Goal: Information Seeking & Learning: Learn about a topic

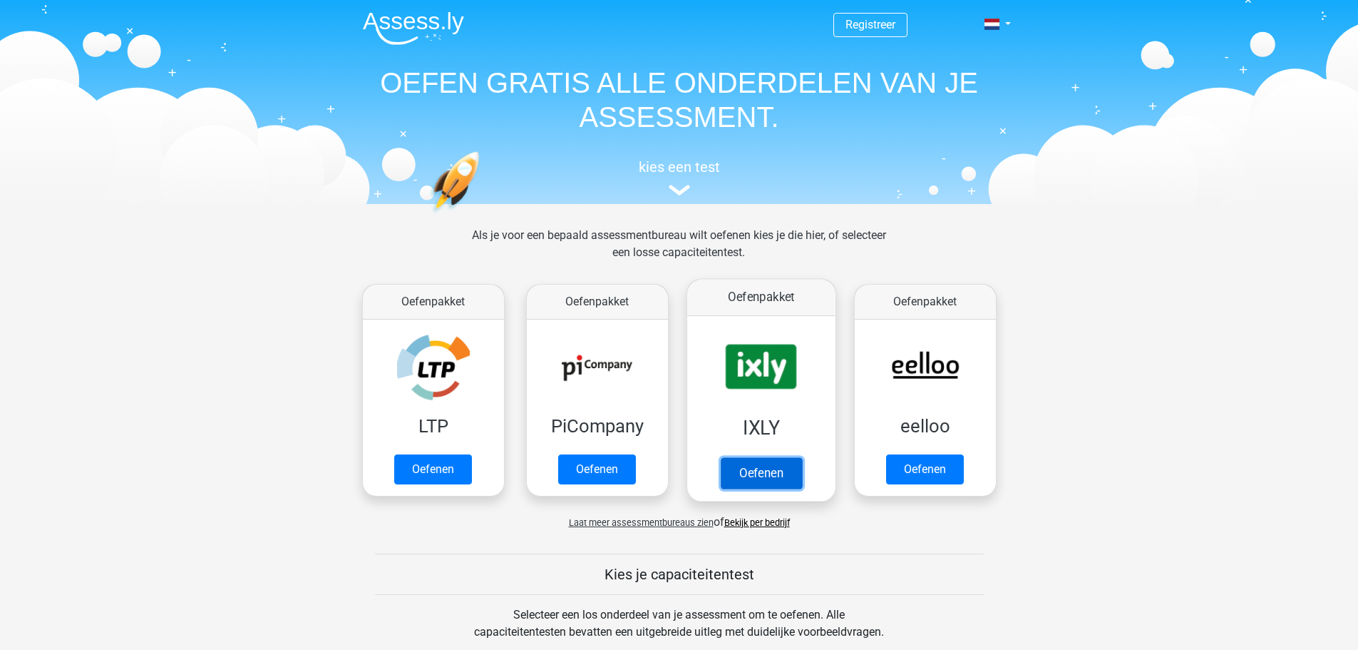
click at [749, 467] on link "Oefenen" at bounding box center [760, 472] width 81 height 31
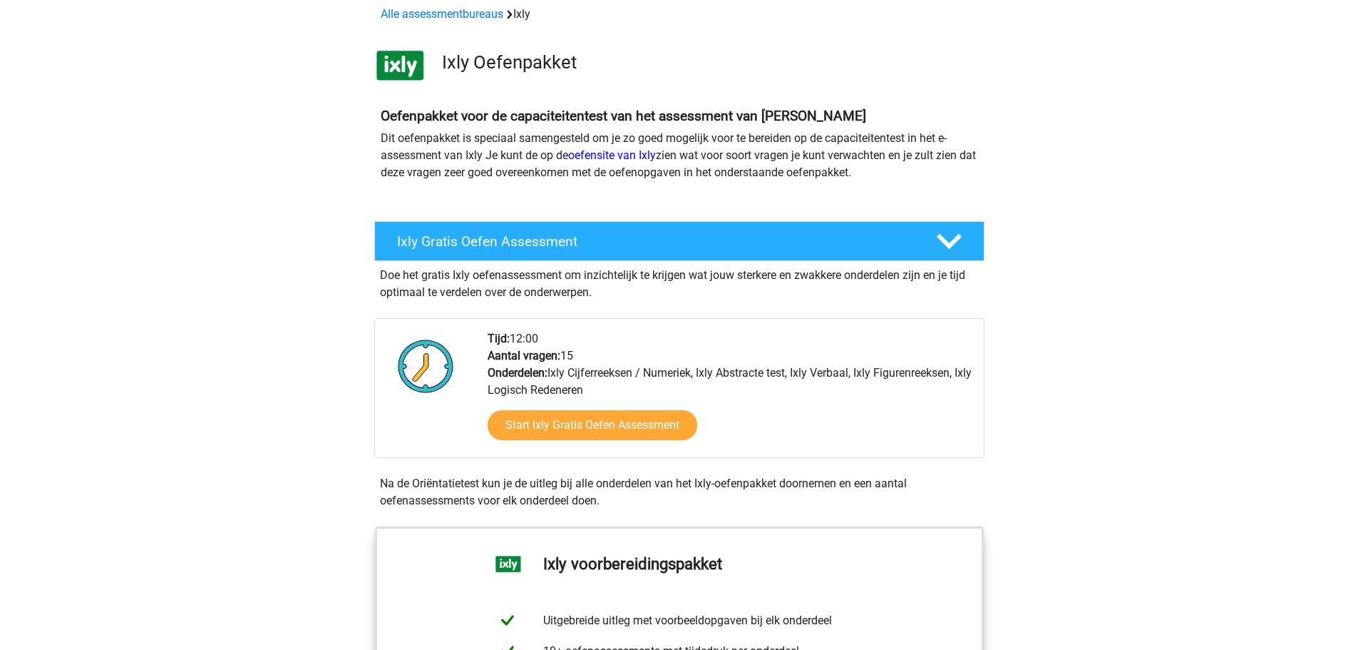
scroll to position [285, 0]
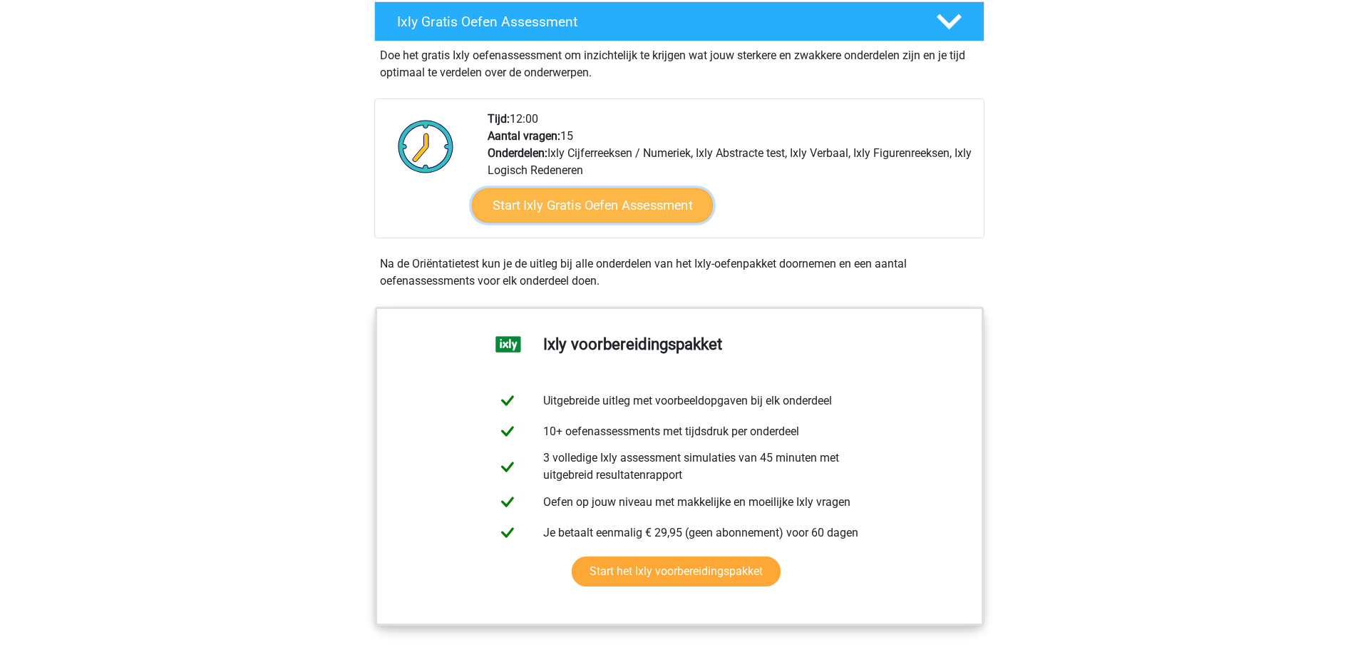
click at [614, 205] on link "Start Ixly Gratis Oefen Assessment" at bounding box center [591, 205] width 241 height 34
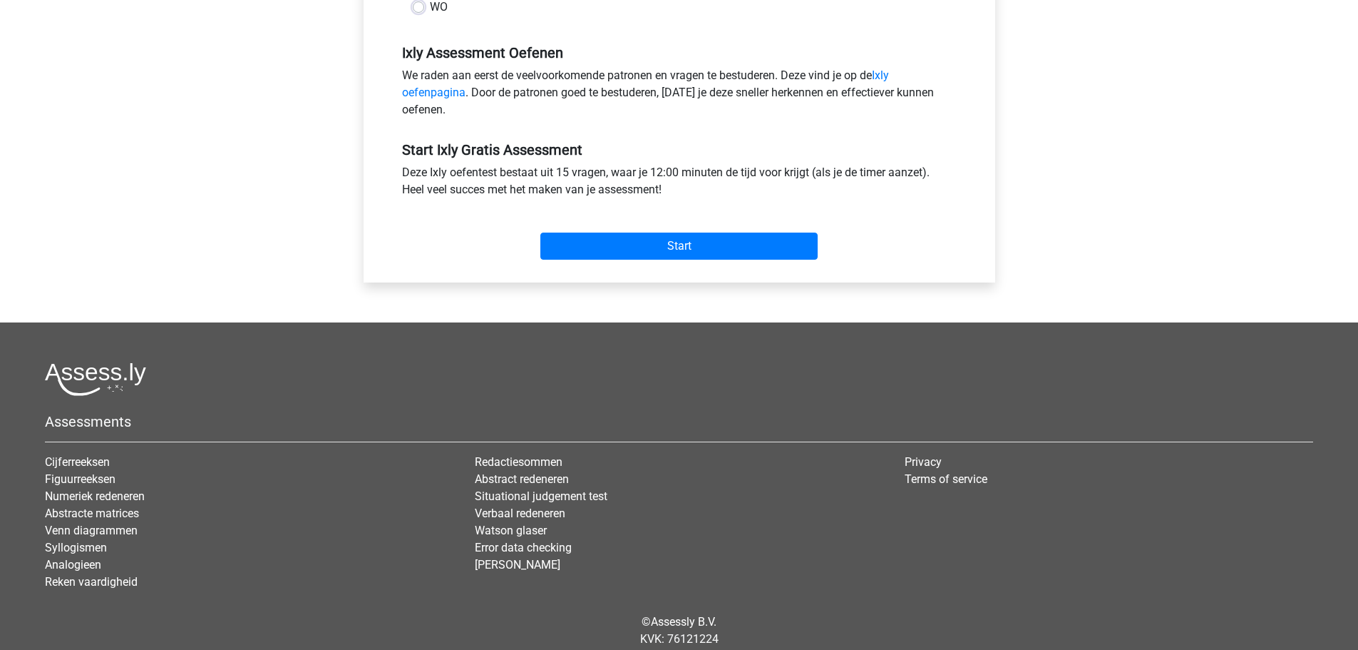
scroll to position [428, 0]
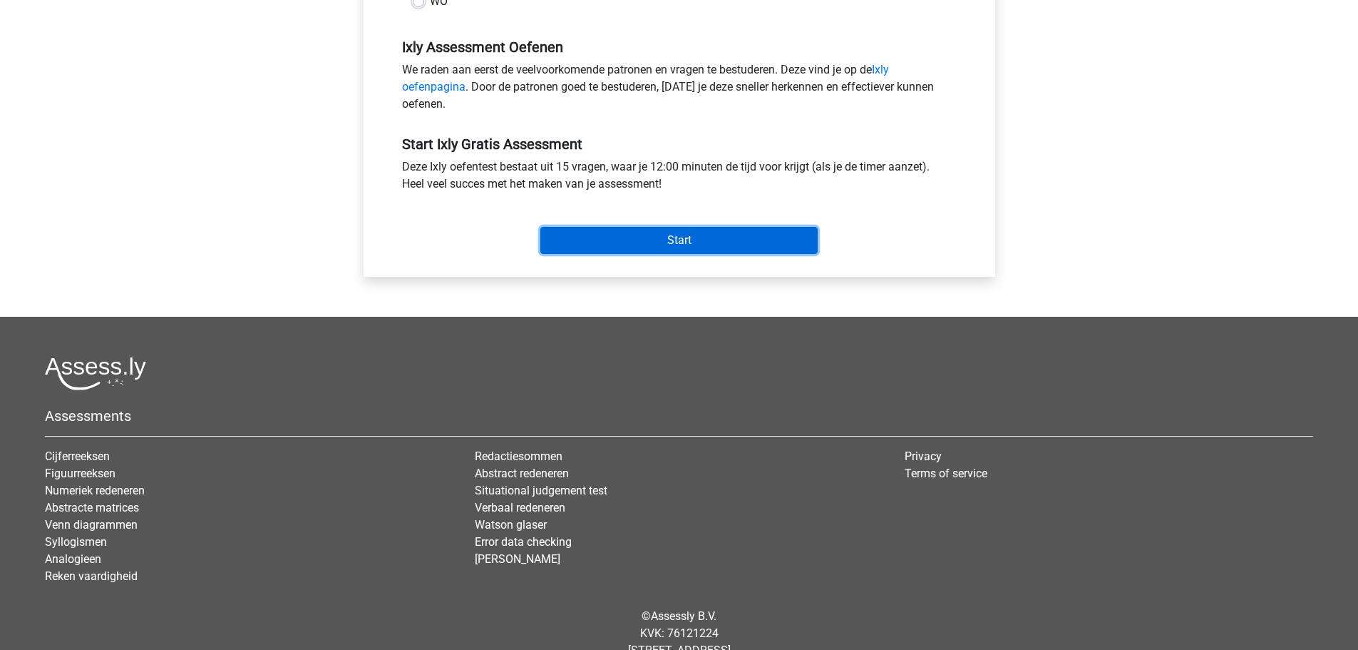
click at [681, 230] on input "Start" at bounding box center [678, 240] width 277 height 27
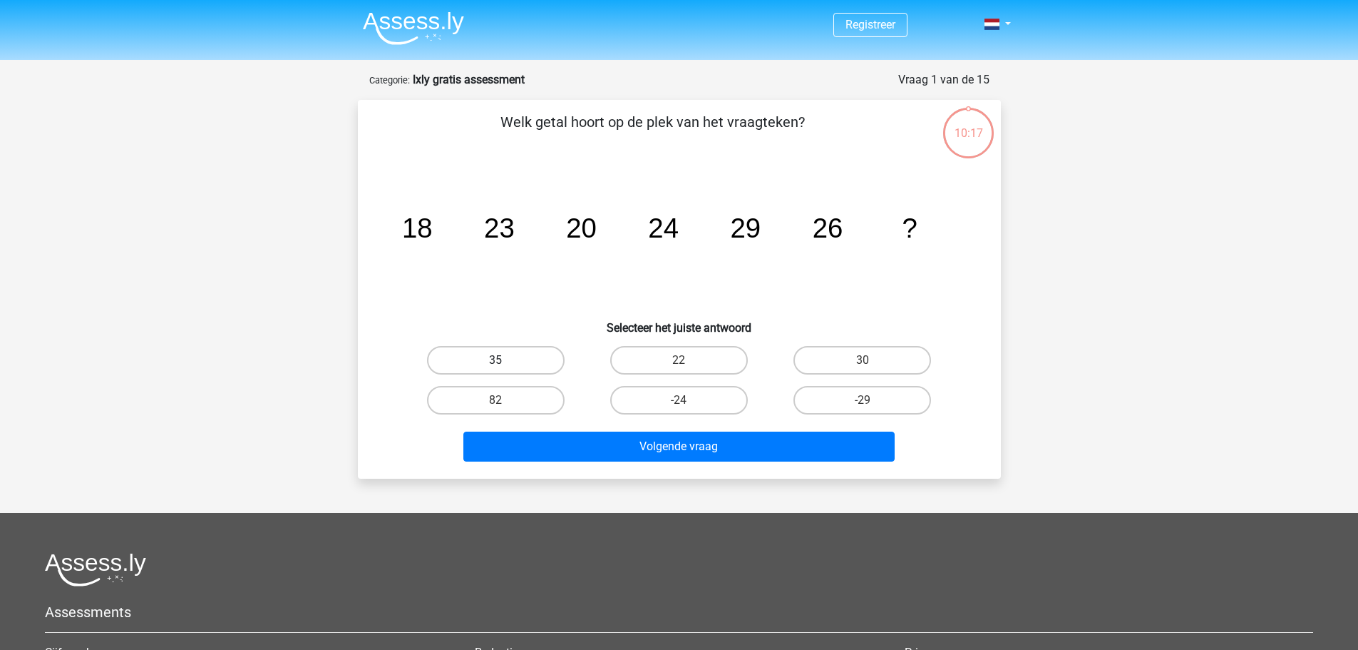
click at [485, 355] on label "35" at bounding box center [496, 360] width 138 height 29
click at [496, 360] on input "35" at bounding box center [500, 364] width 9 height 9
radio input "true"
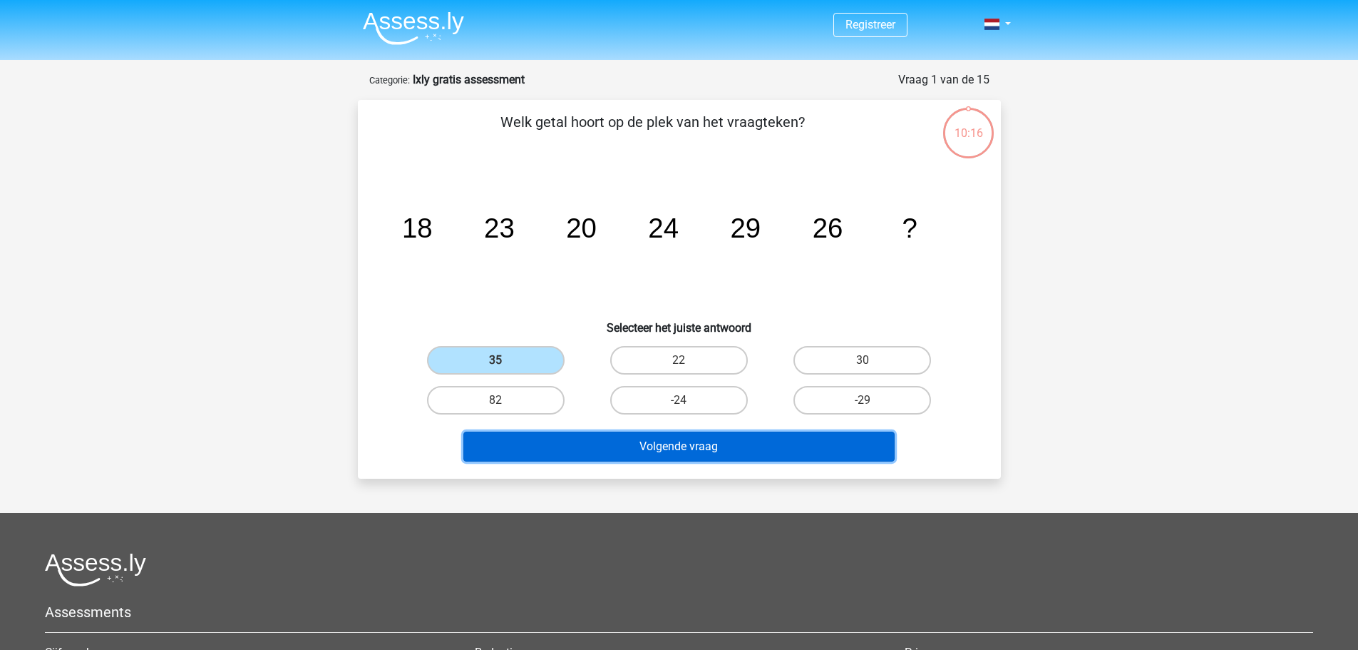
click at [695, 448] on button "Volgende vraag" at bounding box center [678, 446] width 431 height 30
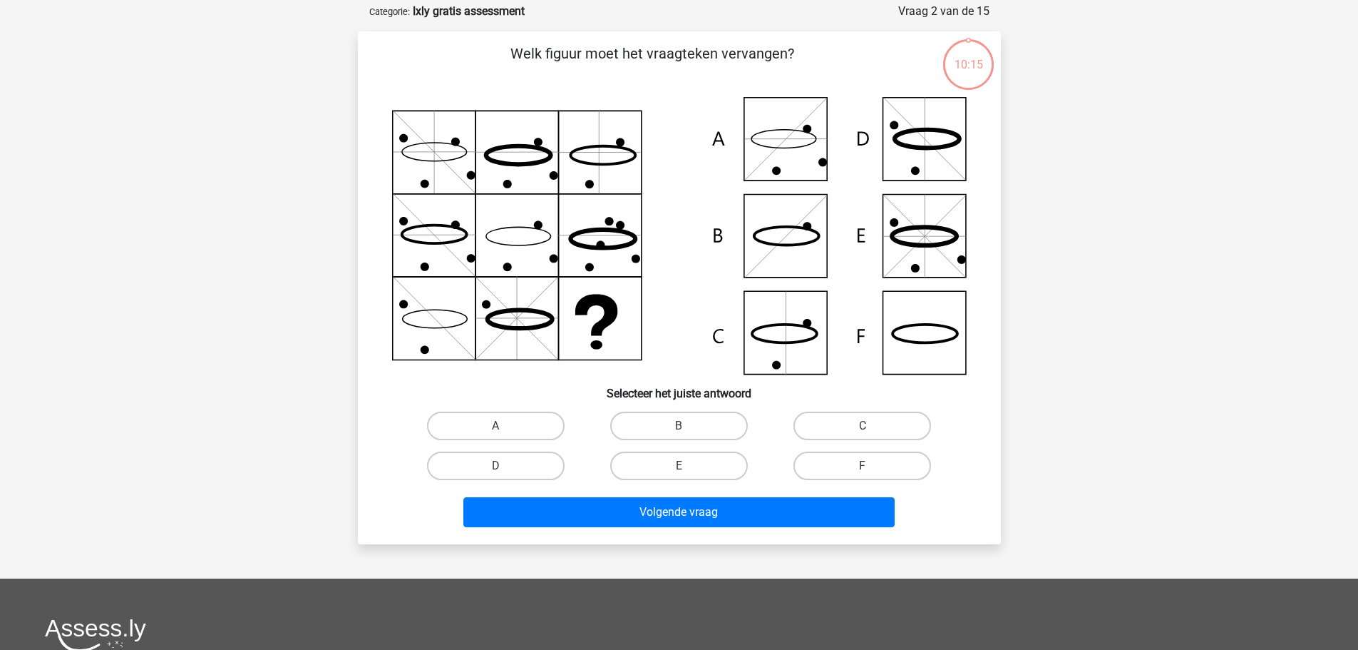
scroll to position [71, 0]
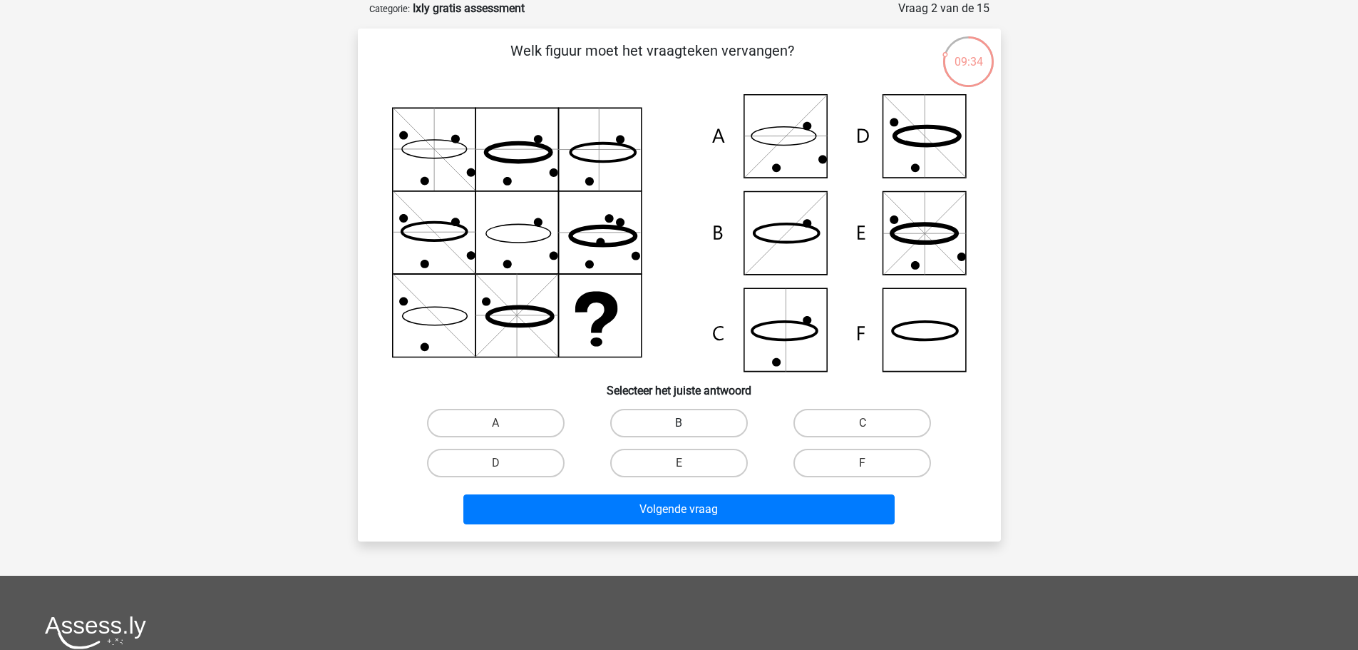
click at [661, 431] on label "B" at bounding box center [679, 423] width 138 height 29
click at [679, 431] on input "B" at bounding box center [683, 427] width 9 height 9
radio input "true"
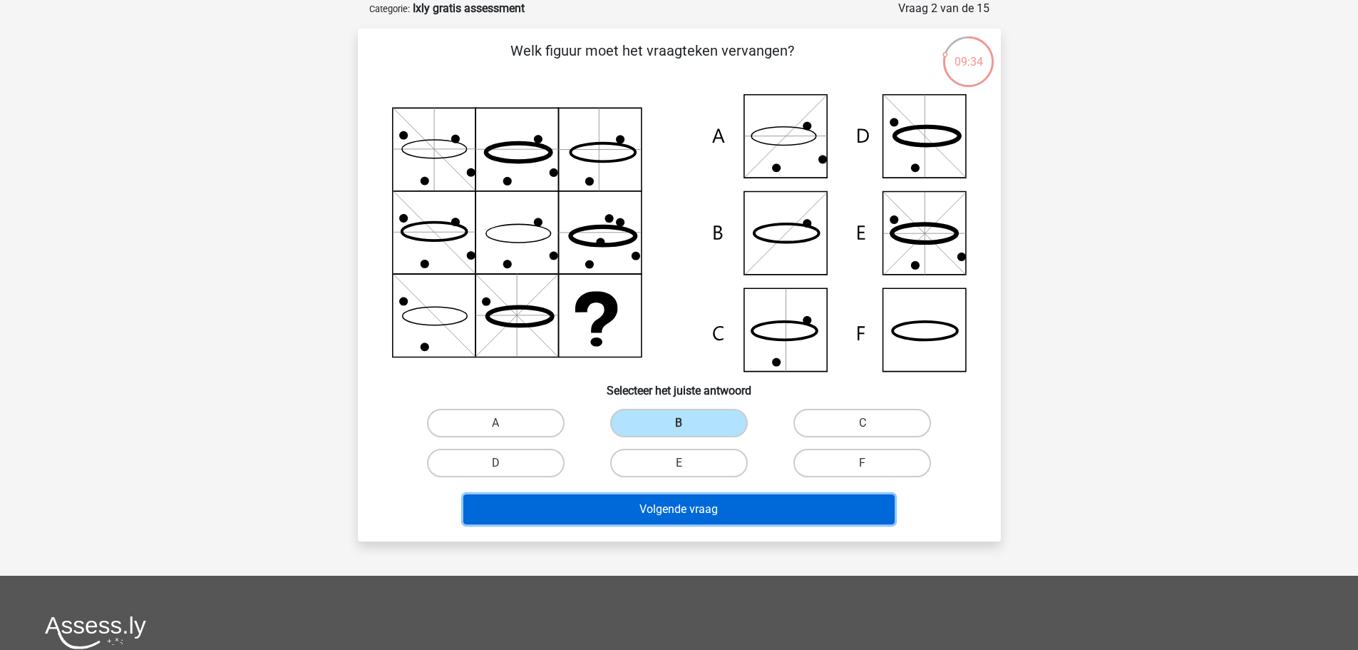
click at [678, 494] on button "Volgende vraag" at bounding box center [678, 509] width 431 height 30
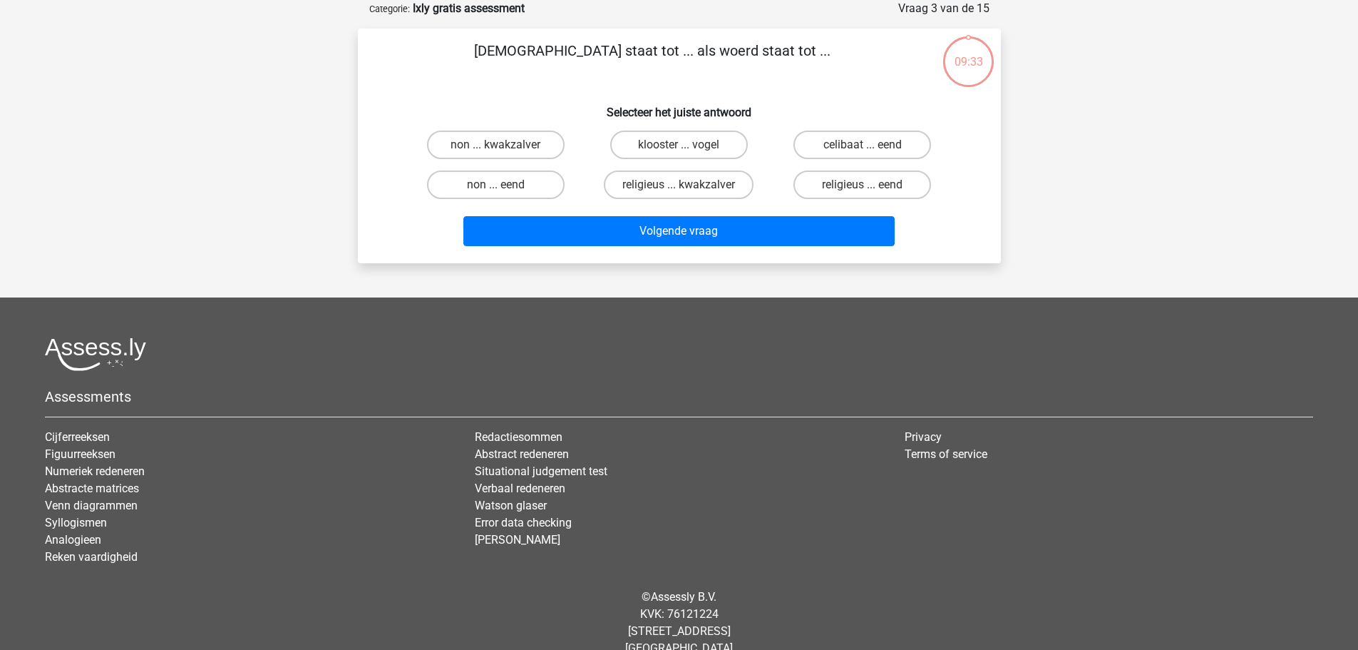
click at [680, 506] on li "Watson glaser" at bounding box center [679, 505] width 409 height 17
click at [493, 181] on label "non ... eend" at bounding box center [496, 184] width 138 height 29
click at [496, 185] on input "non ... eend" at bounding box center [500, 189] width 9 height 9
radio input "true"
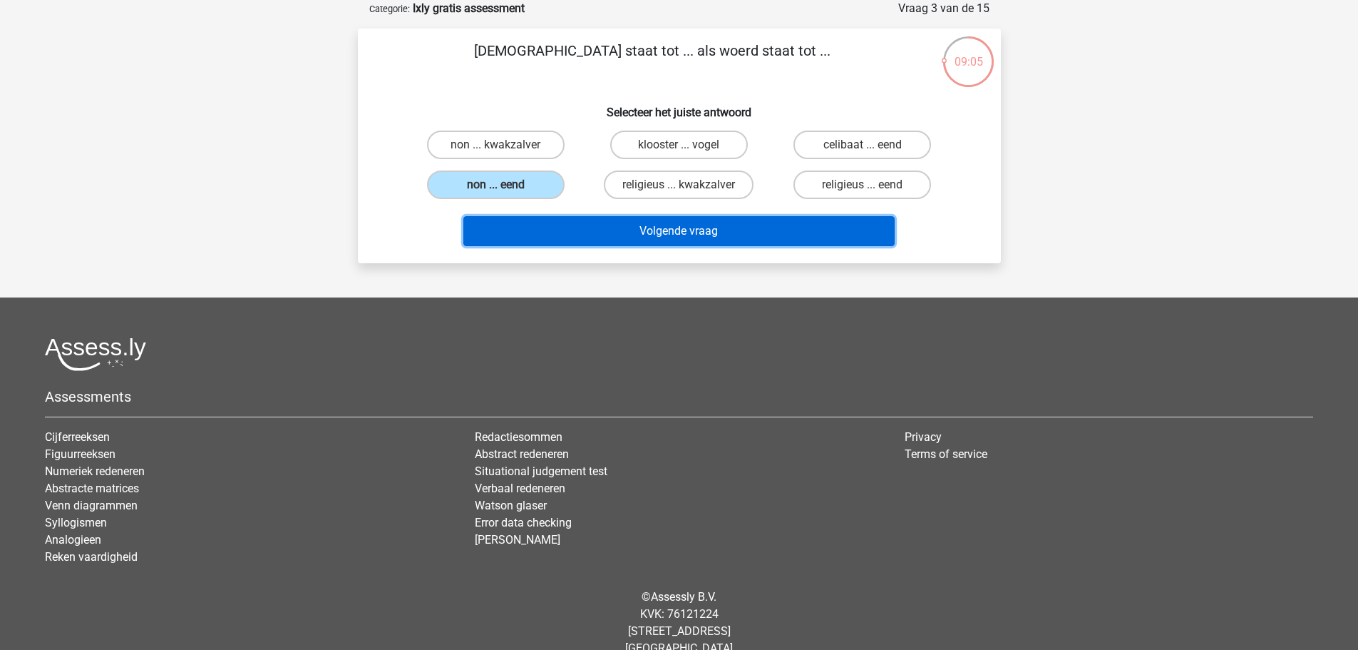
click at [719, 237] on button "Volgende vraag" at bounding box center [678, 231] width 431 height 30
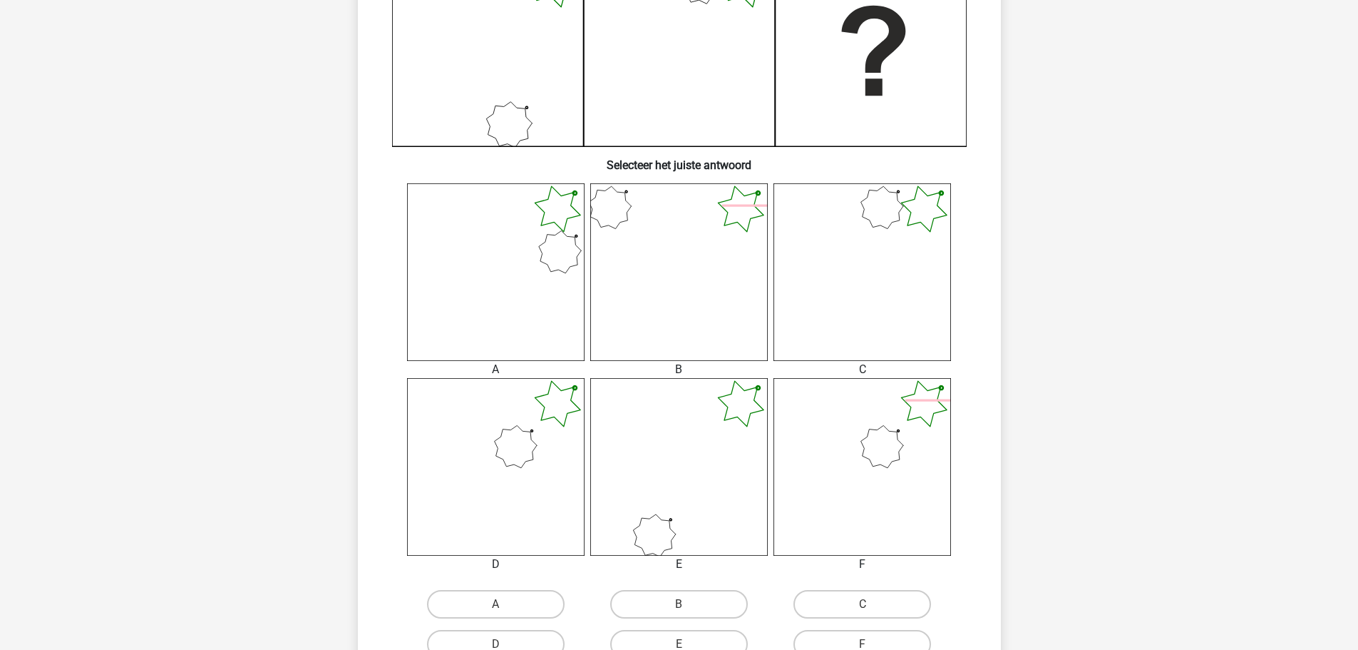
scroll to position [428, 0]
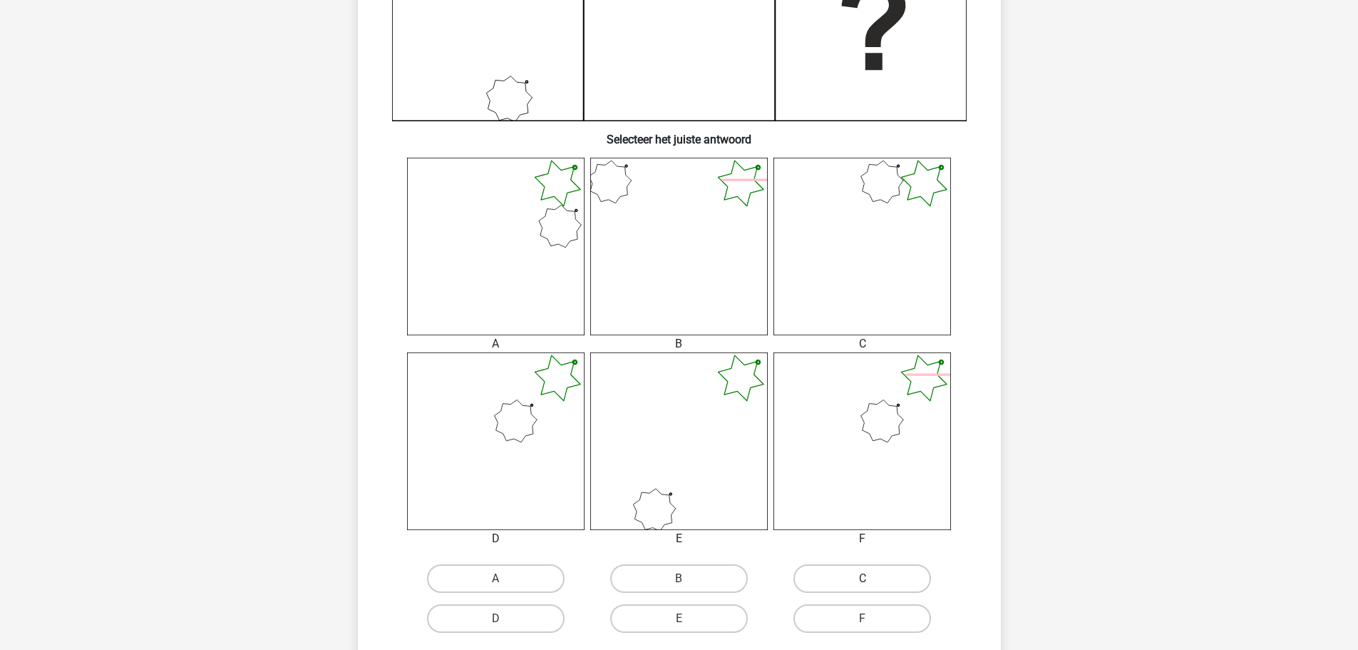
click at [843, 578] on label "C" at bounding box center [863, 578] width 138 height 29
click at [863, 578] on input "C" at bounding box center [867, 582] width 9 height 9
radio input "true"
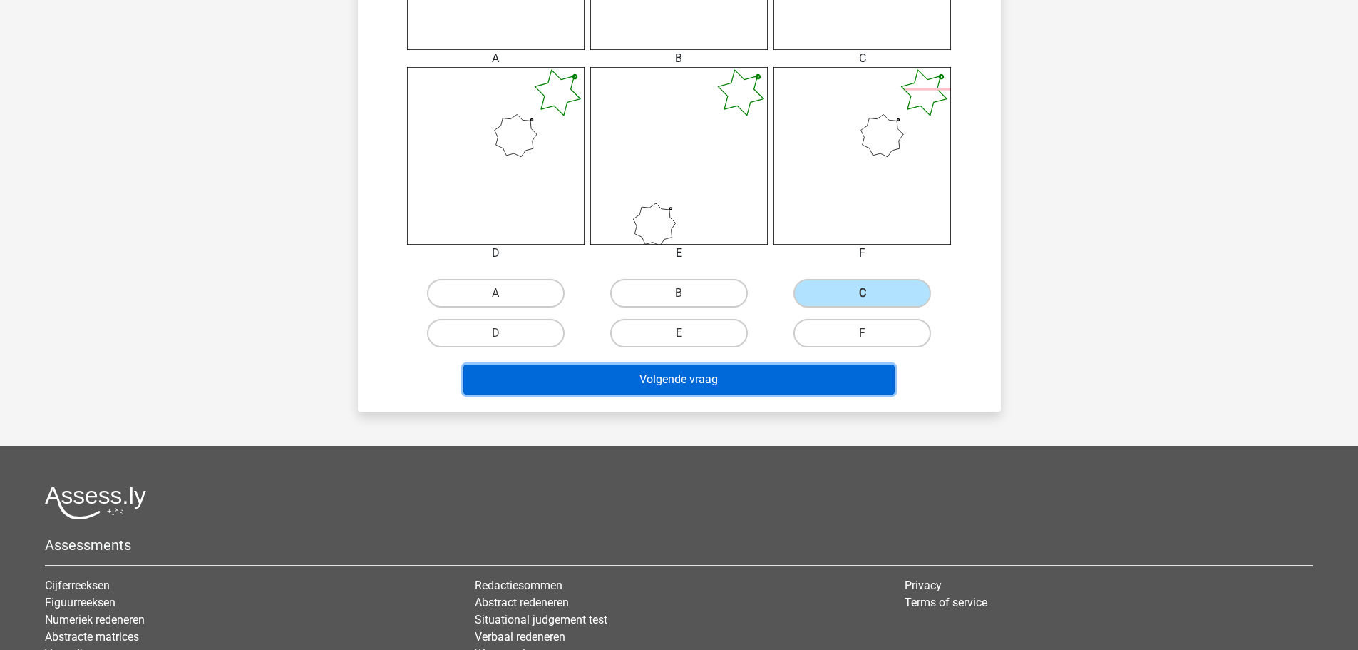
click at [642, 381] on button "Volgende vraag" at bounding box center [678, 379] width 431 height 30
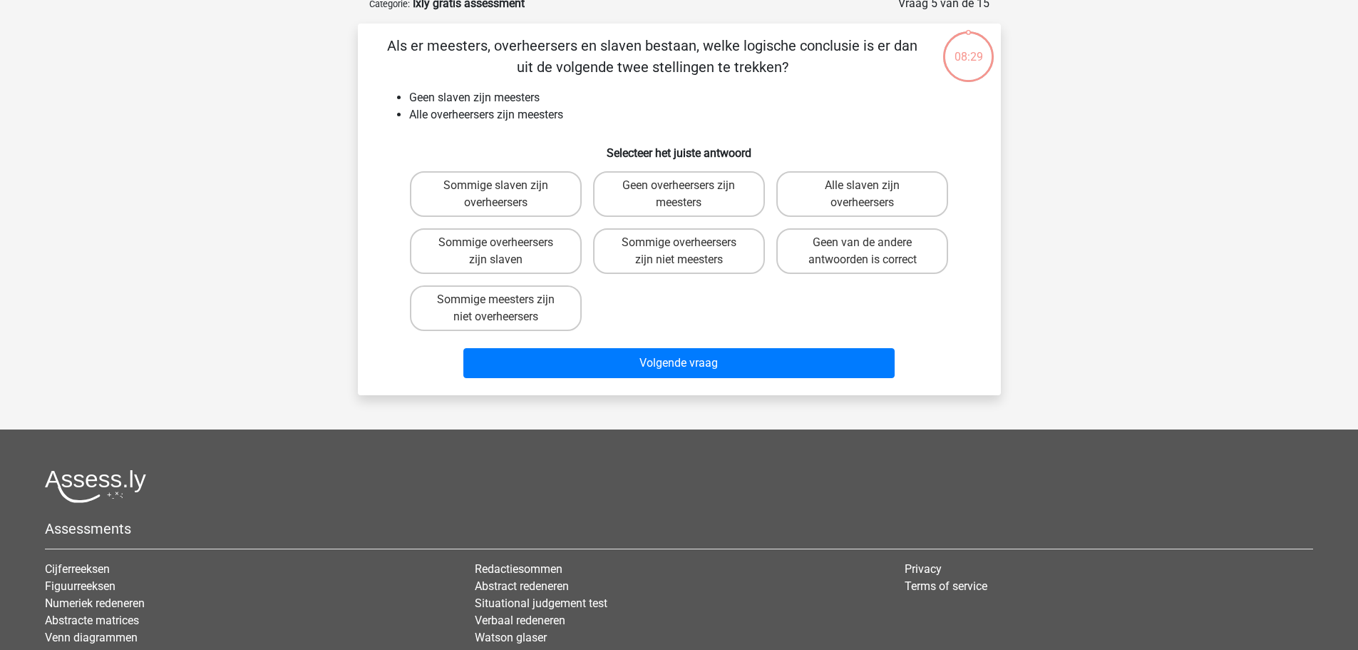
scroll to position [71, 0]
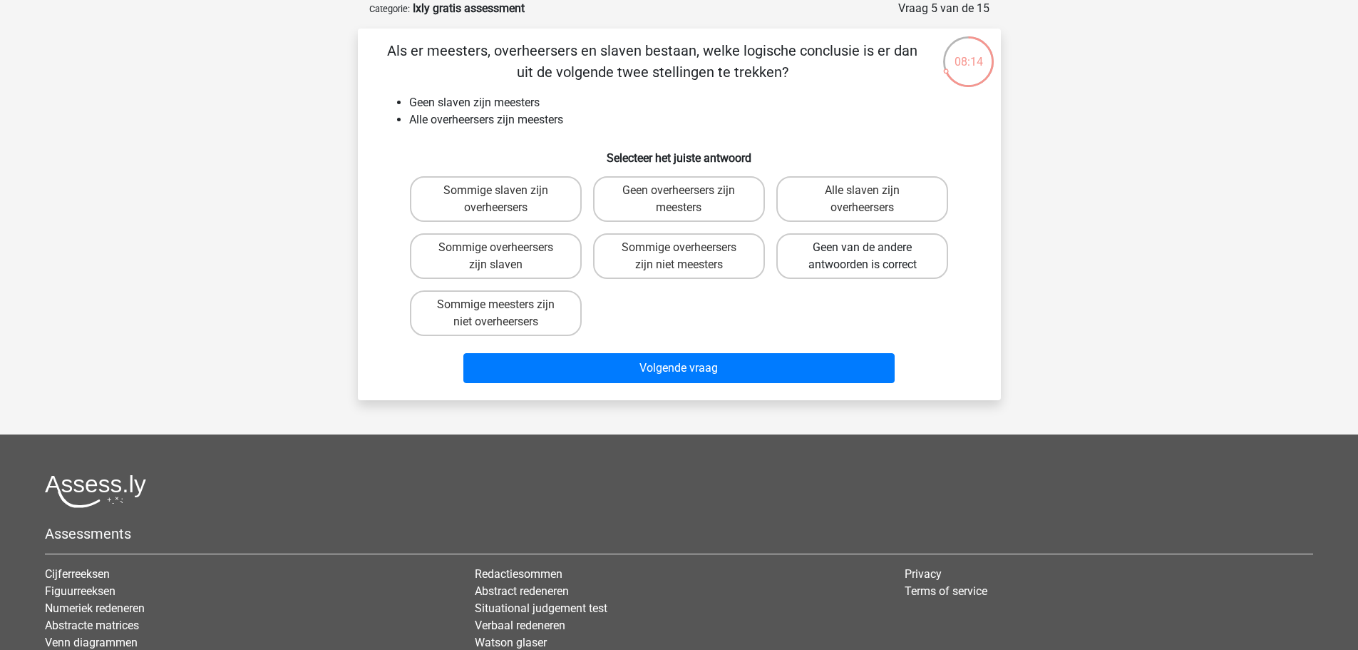
click at [856, 262] on label "Geen van de andere antwoorden is correct" at bounding box center [862, 256] width 172 height 46
click at [863, 257] on input "Geen van de andere antwoorden is correct" at bounding box center [867, 251] width 9 height 9
radio input "true"
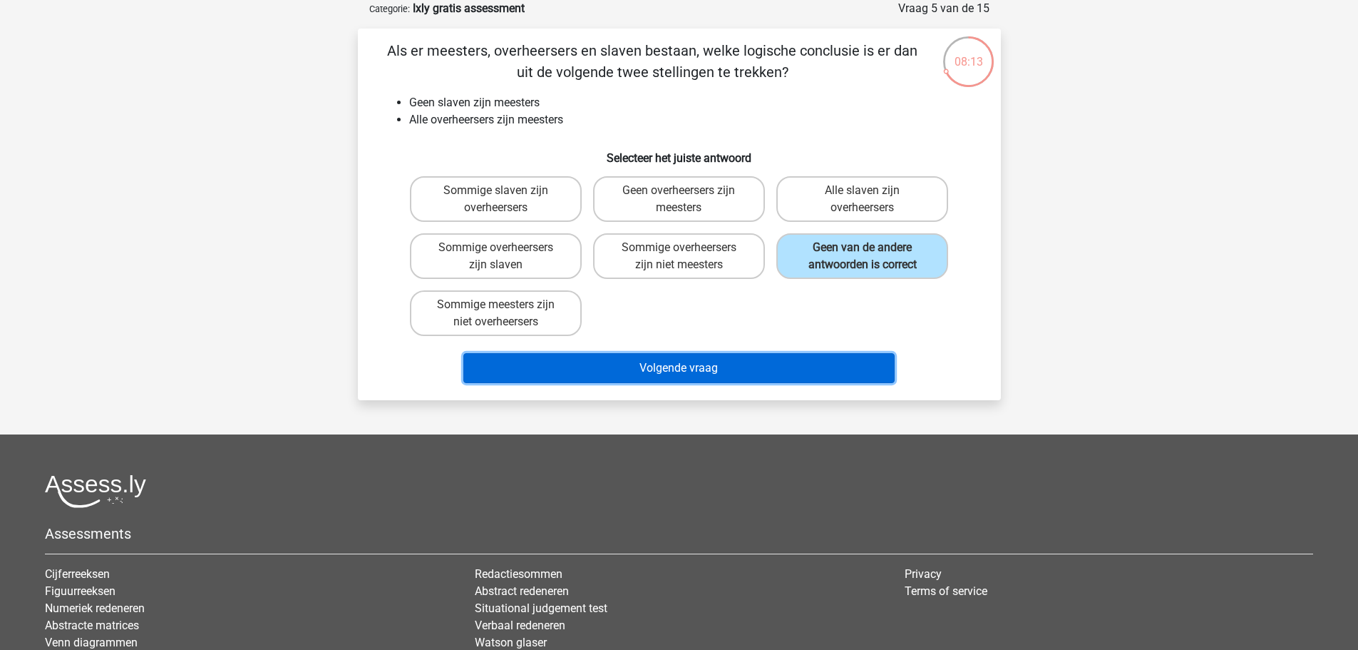
click at [661, 358] on button "Volgende vraag" at bounding box center [678, 368] width 431 height 30
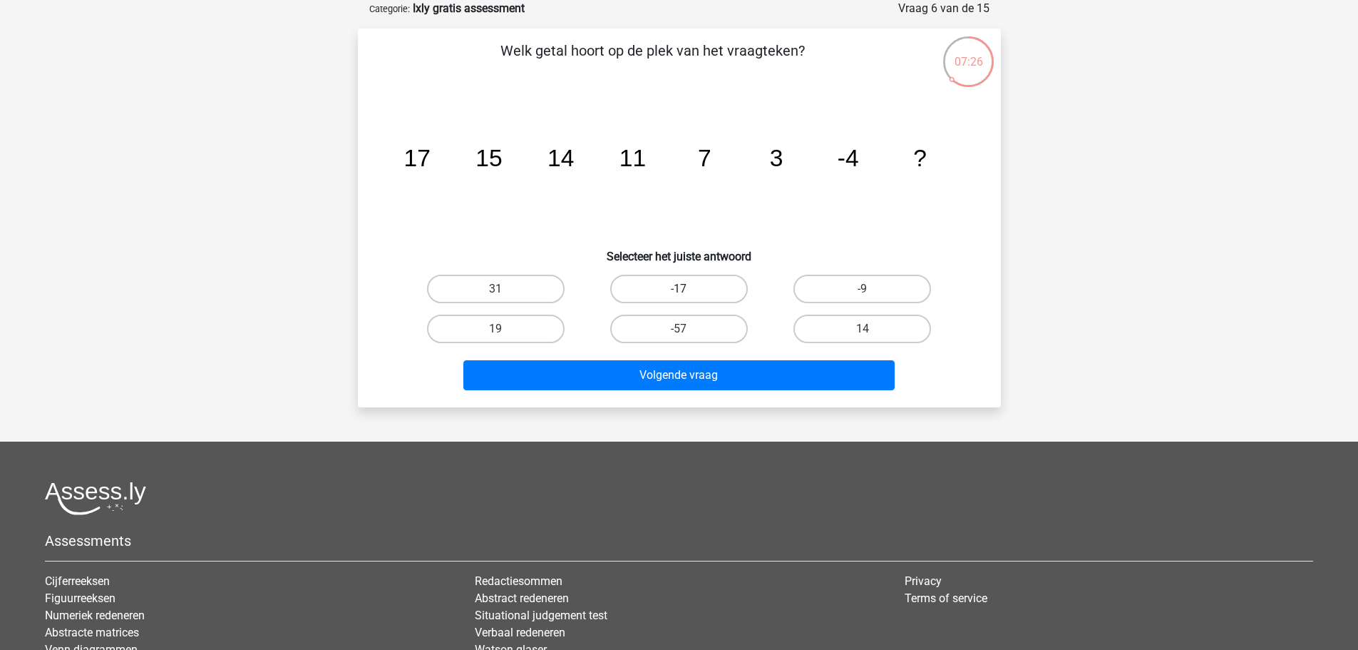
click at [668, 289] on label "-17" at bounding box center [679, 289] width 138 height 29
click at [679, 289] on input "-17" at bounding box center [683, 293] width 9 height 9
radio input "true"
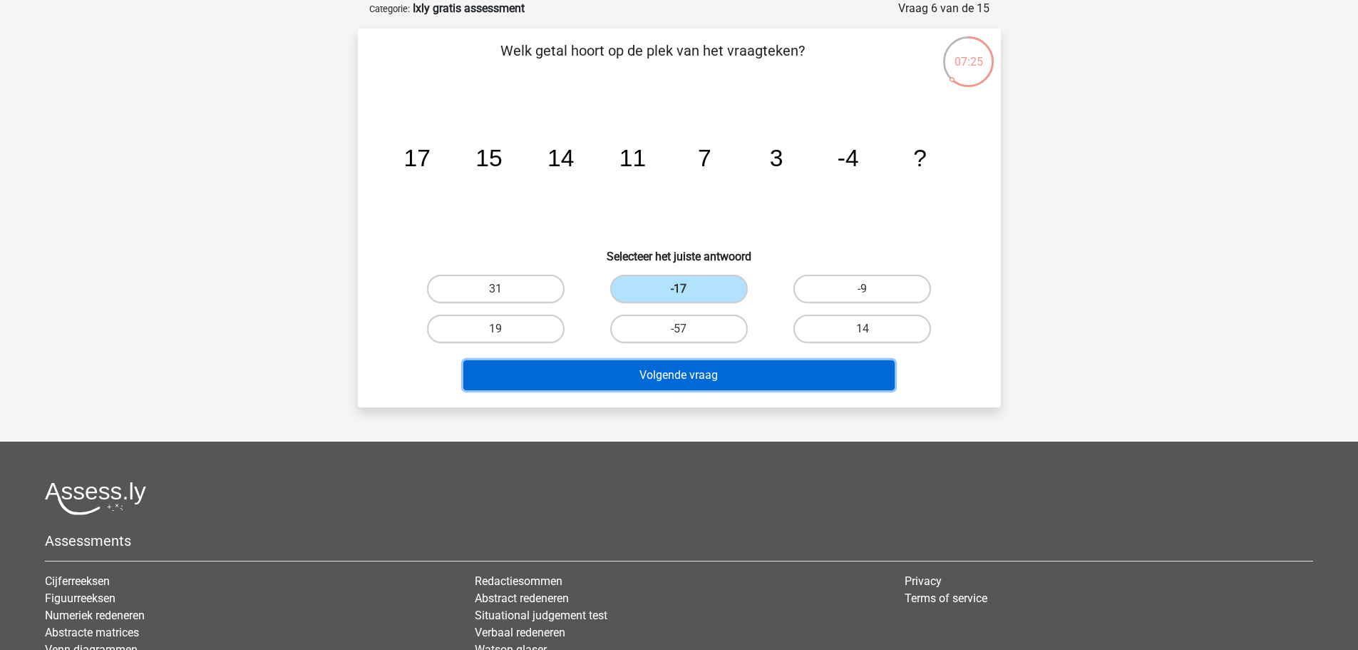
click at [650, 374] on button "Volgende vraag" at bounding box center [678, 375] width 431 height 30
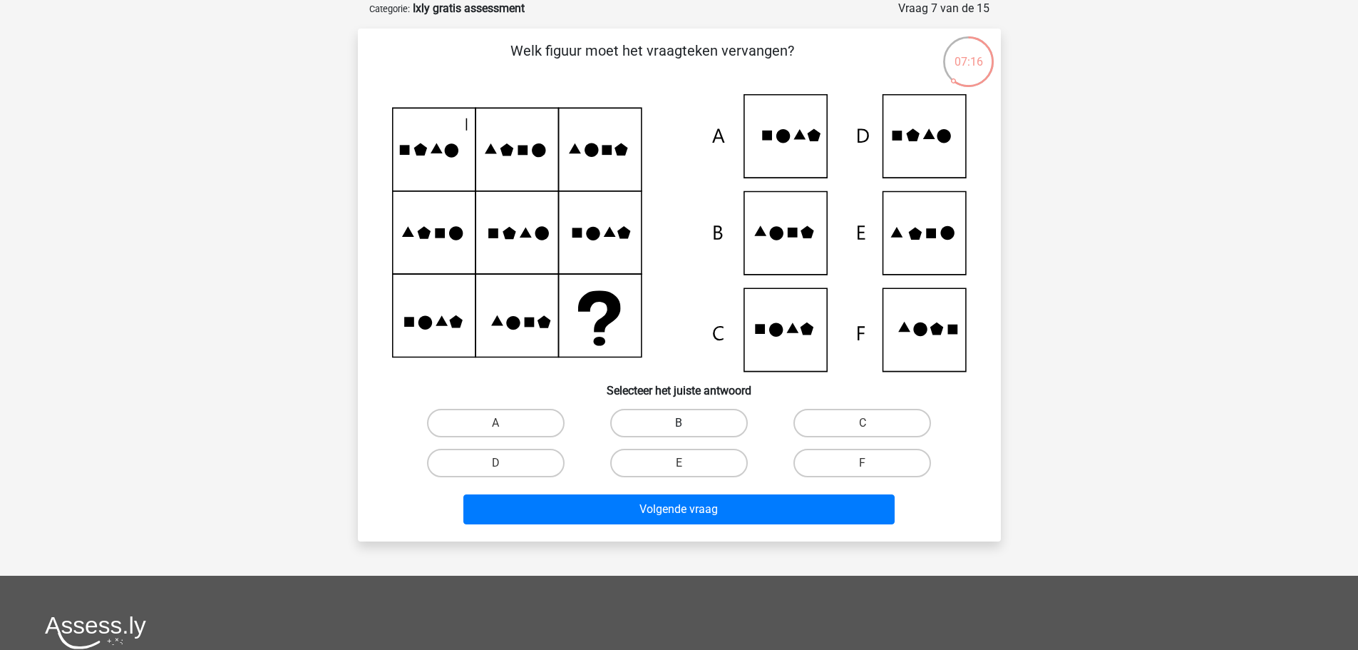
click at [684, 414] on label "B" at bounding box center [679, 423] width 138 height 29
click at [684, 423] on input "B" at bounding box center [683, 427] width 9 height 9
radio input "true"
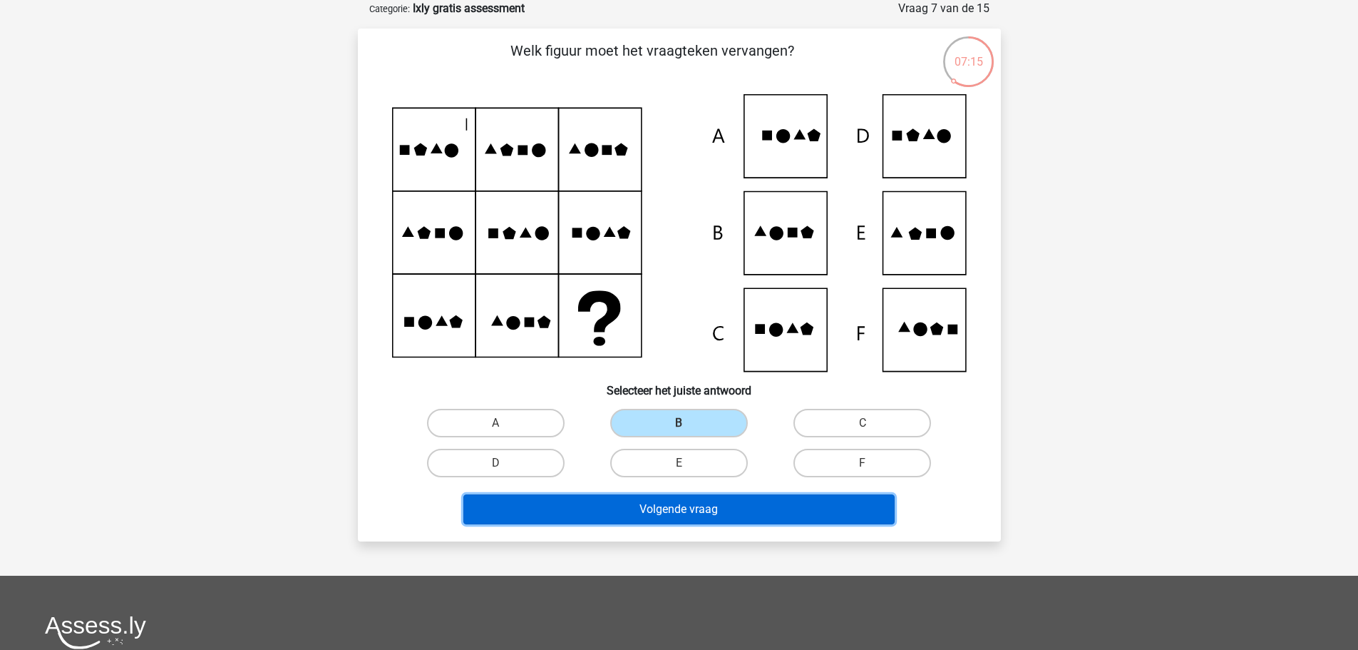
click at [665, 520] on button "Volgende vraag" at bounding box center [678, 509] width 431 height 30
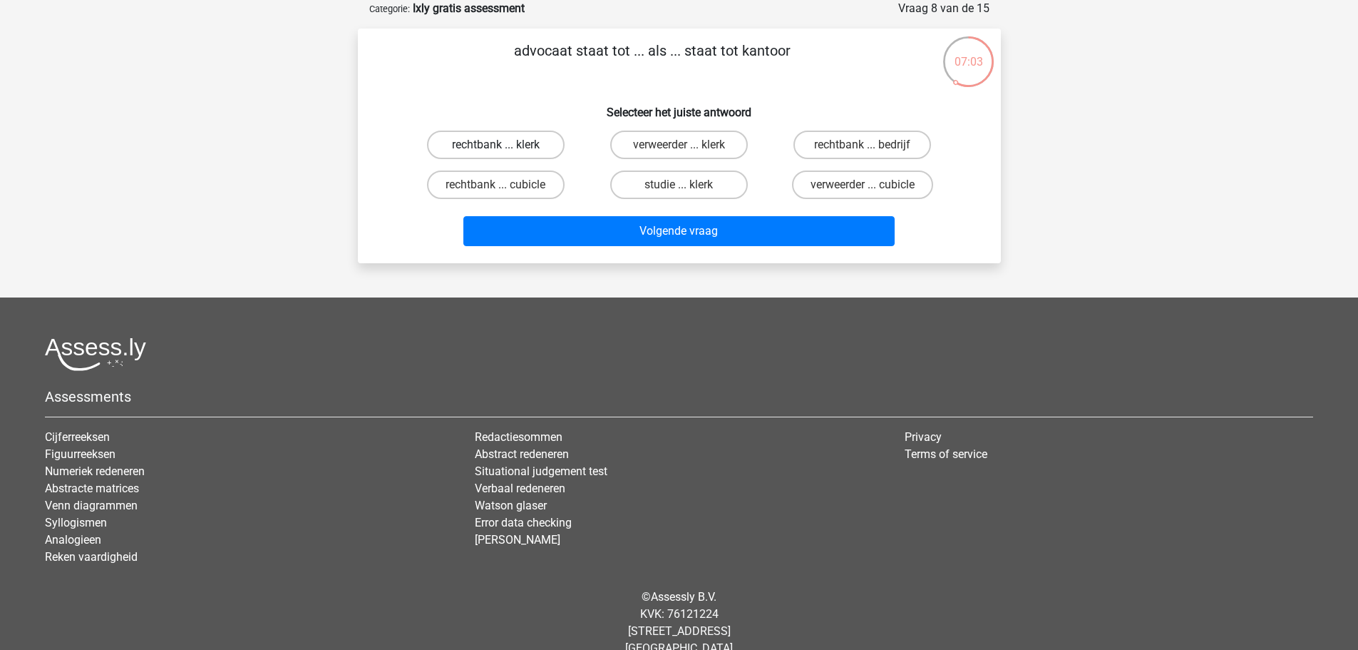
click at [526, 138] on label "rechtbank ... klerk" at bounding box center [496, 144] width 138 height 29
click at [505, 145] on input "rechtbank ... klerk" at bounding box center [500, 149] width 9 height 9
radio input "true"
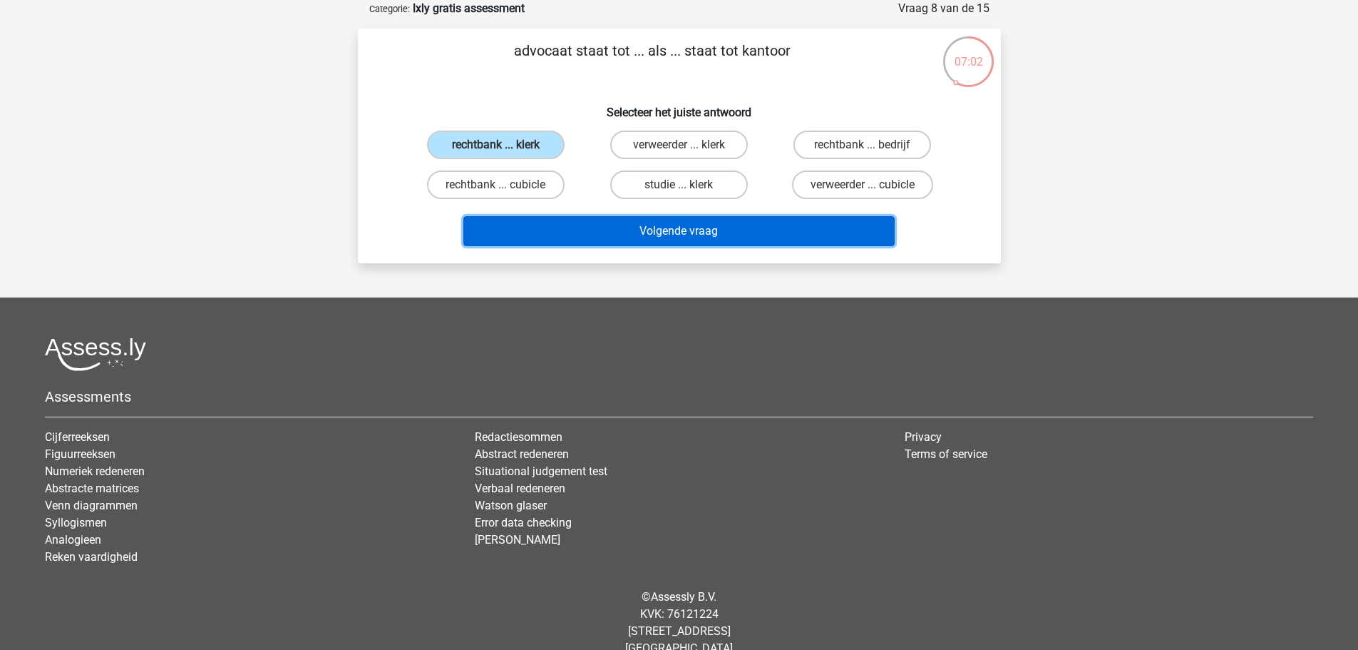
click at [671, 227] on button "Volgende vraag" at bounding box center [678, 231] width 431 height 30
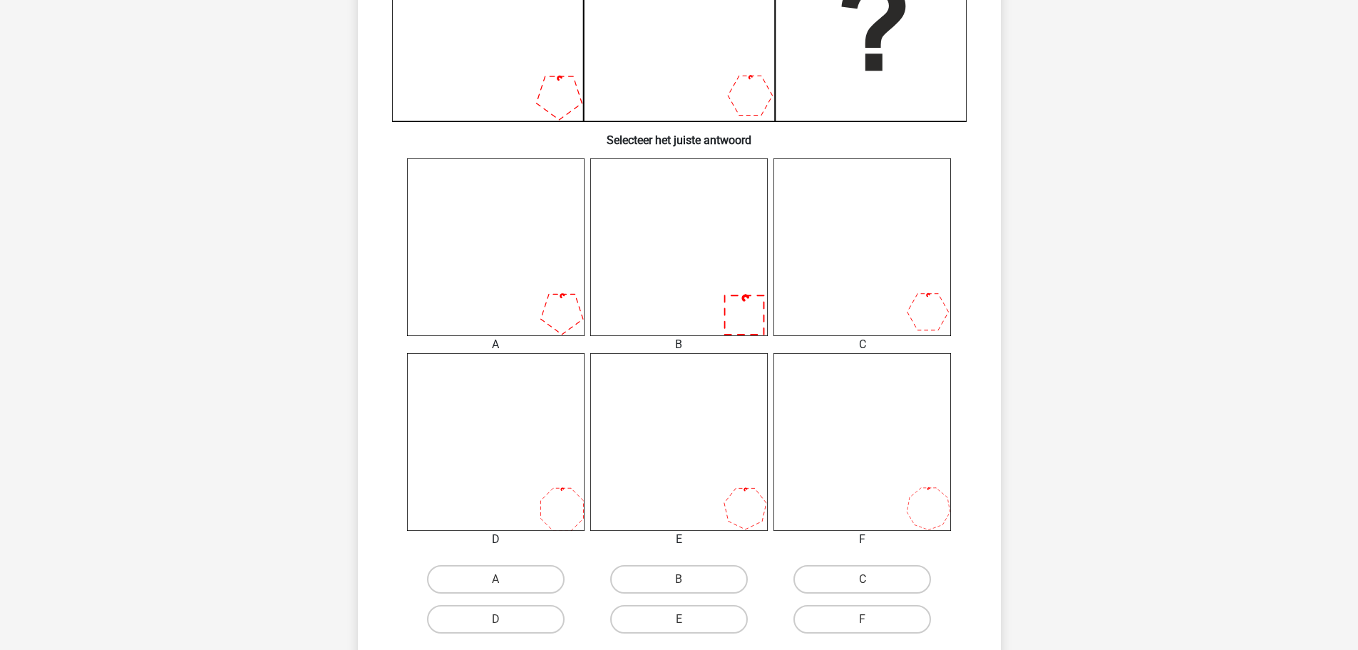
scroll to position [428, 0]
click at [854, 620] on label "F" at bounding box center [863, 618] width 138 height 29
click at [863, 620] on input "F" at bounding box center [867, 622] width 9 height 9
radio input "true"
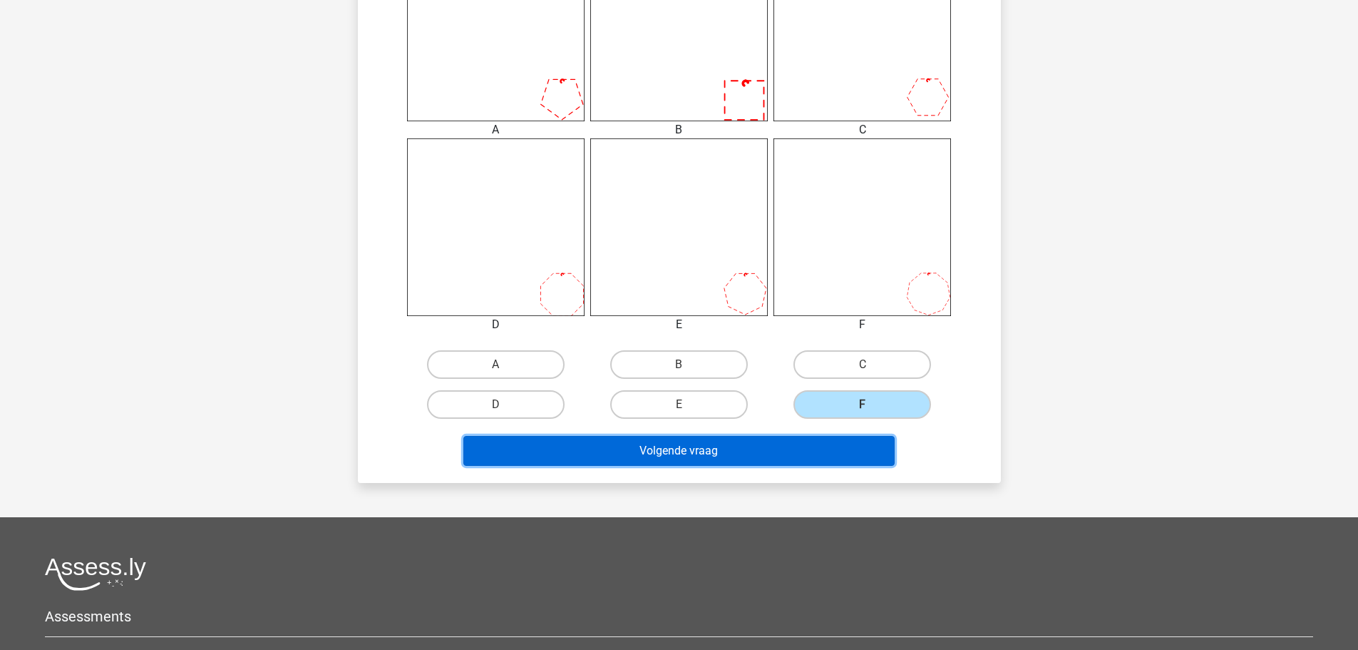
click at [717, 451] on button "Volgende vraag" at bounding box center [678, 451] width 431 height 30
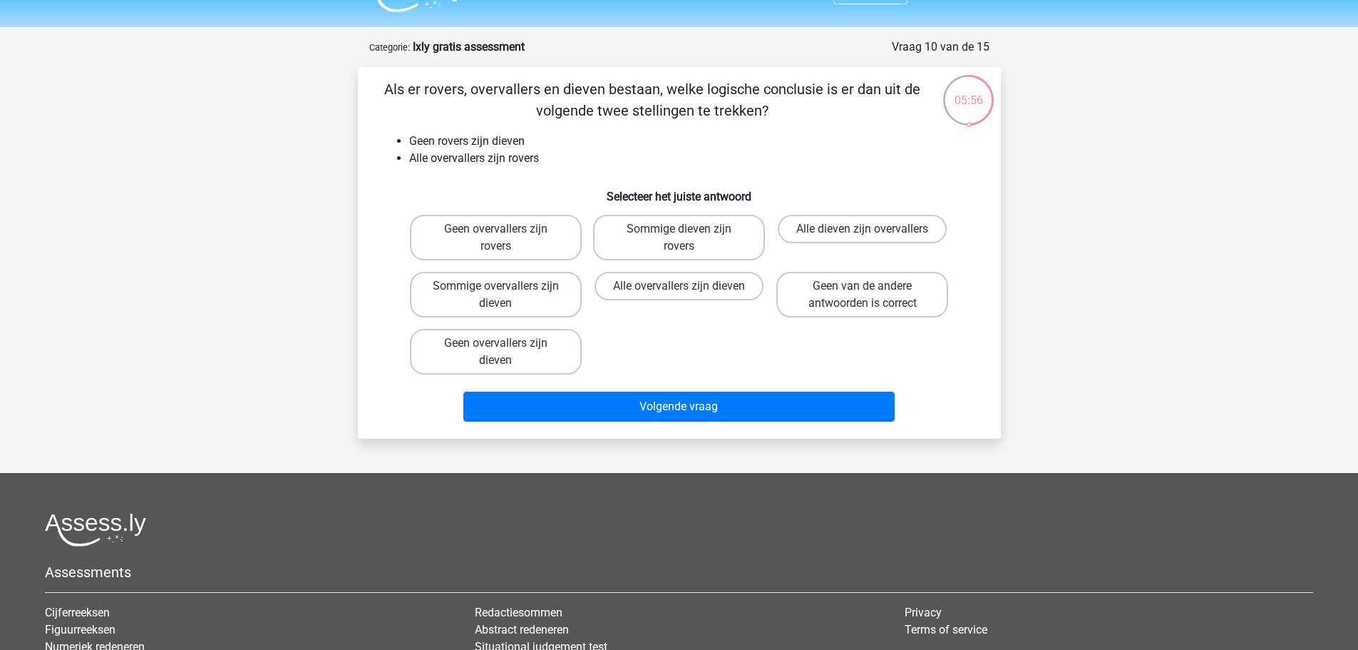
scroll to position [0, 0]
